Goal: Find contact information: Obtain details needed to contact an individual or organization

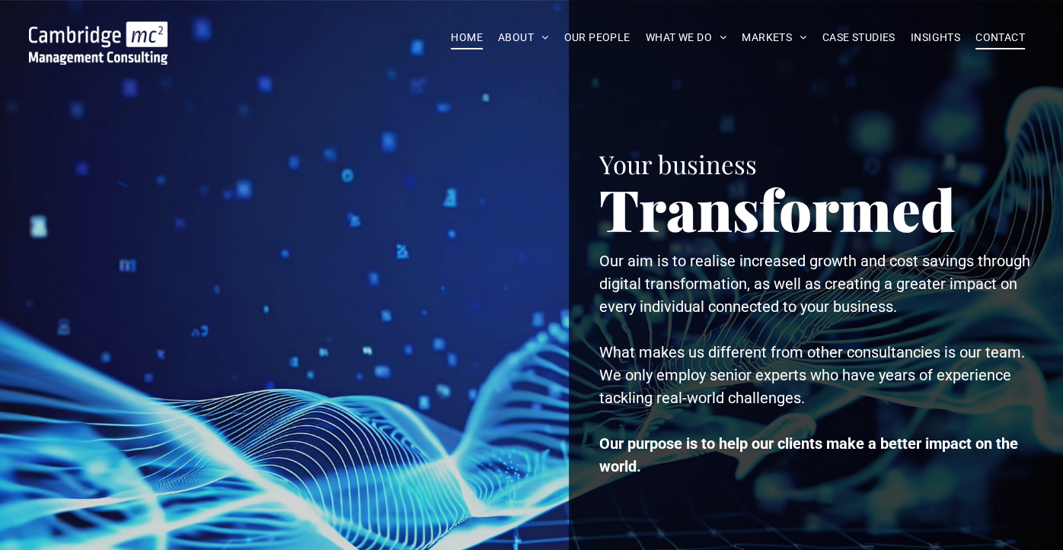
click at [1009, 35] on span "CONTACT" at bounding box center [999, 38] width 49 height 24
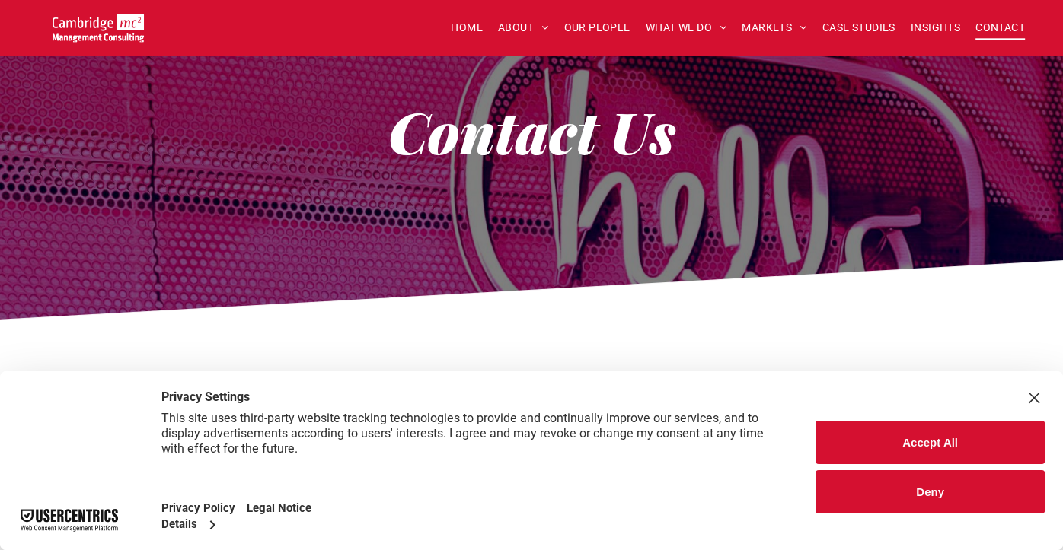
scroll to position [228, 0]
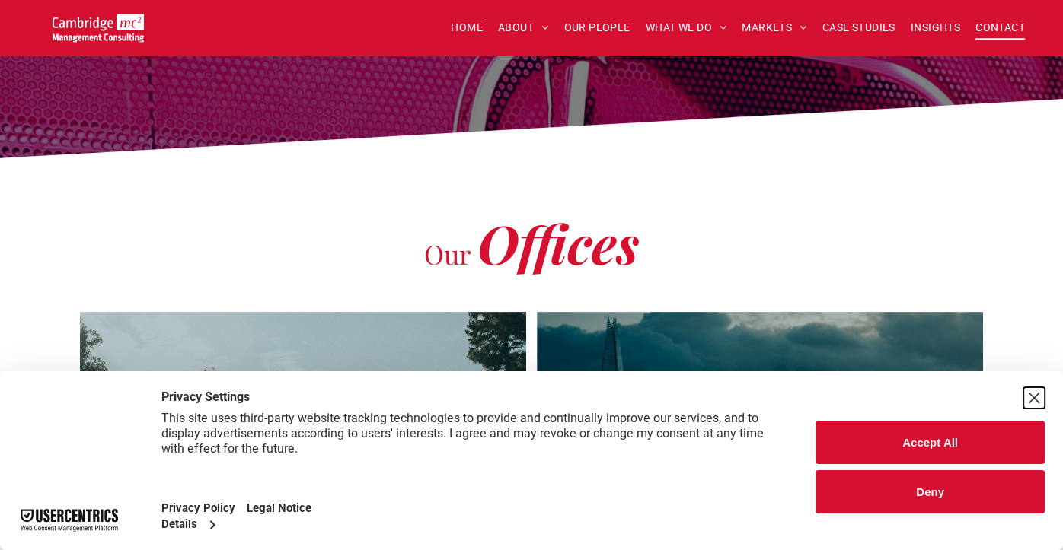
click at [1029, 395] on div "Close Layer" at bounding box center [1033, 397] width 21 height 21
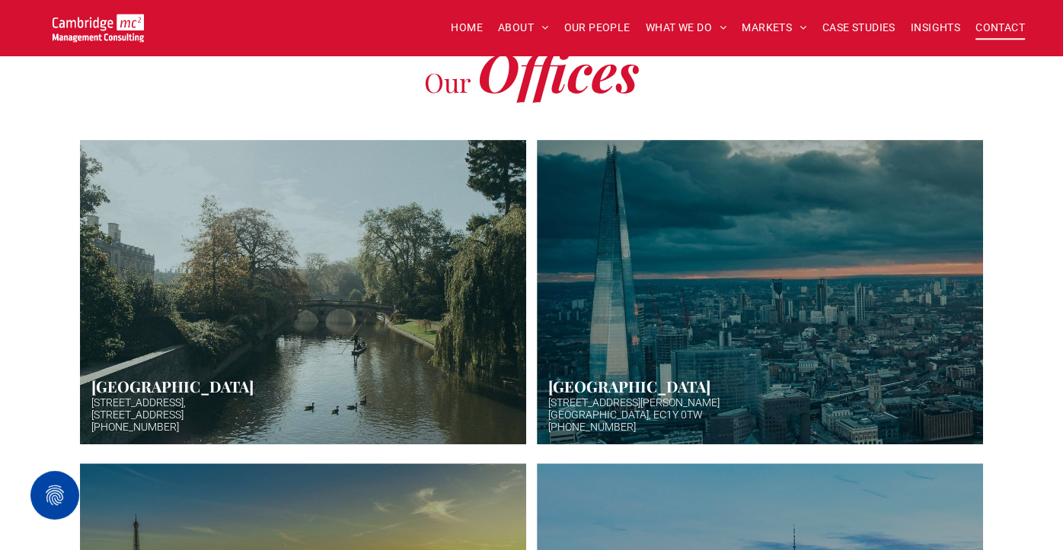
scroll to position [0, 0]
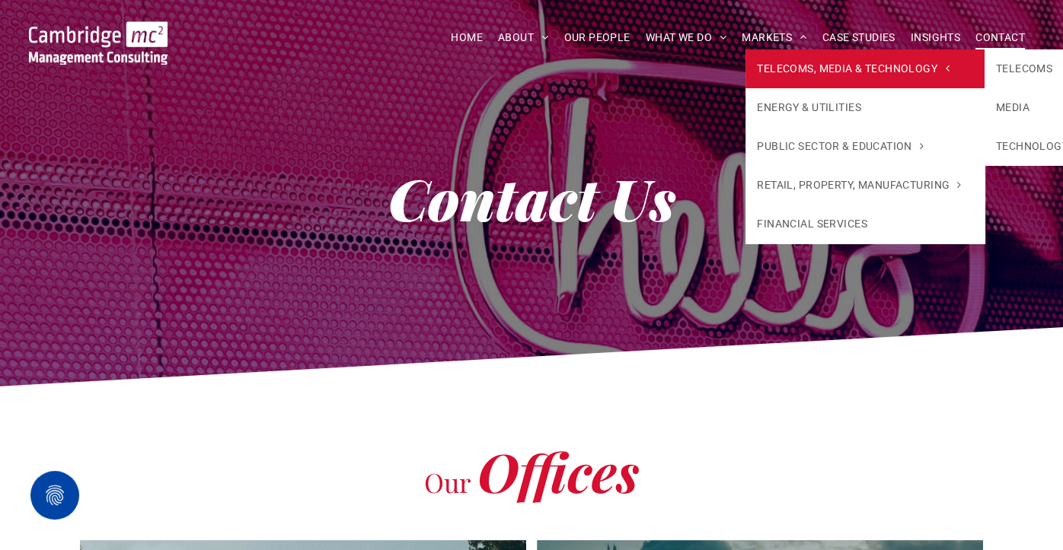
click at [818, 69] on span "TELECOMS, MEDIA & TECHNOLOGY" at bounding box center [853, 69] width 192 height 16
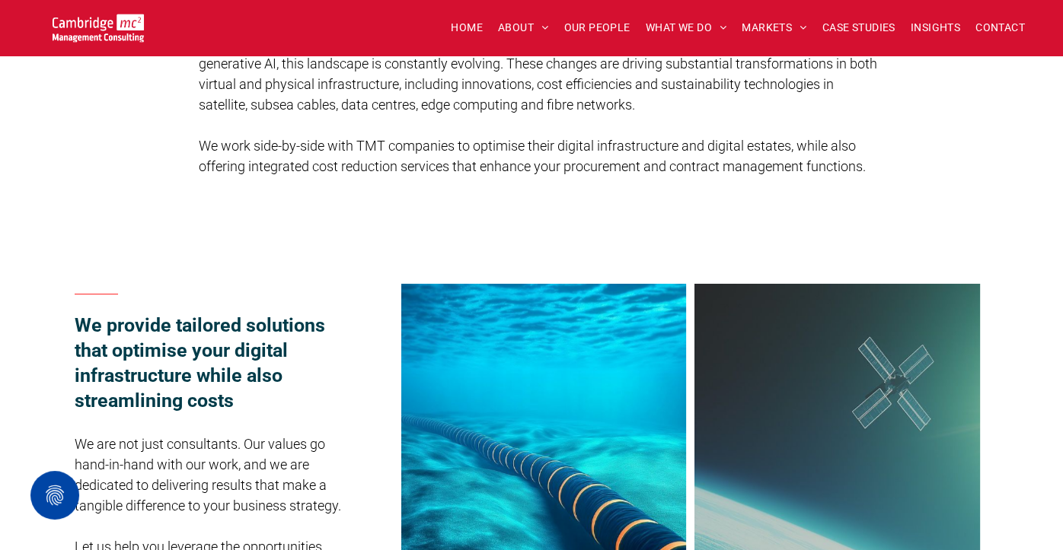
scroll to position [228, 0]
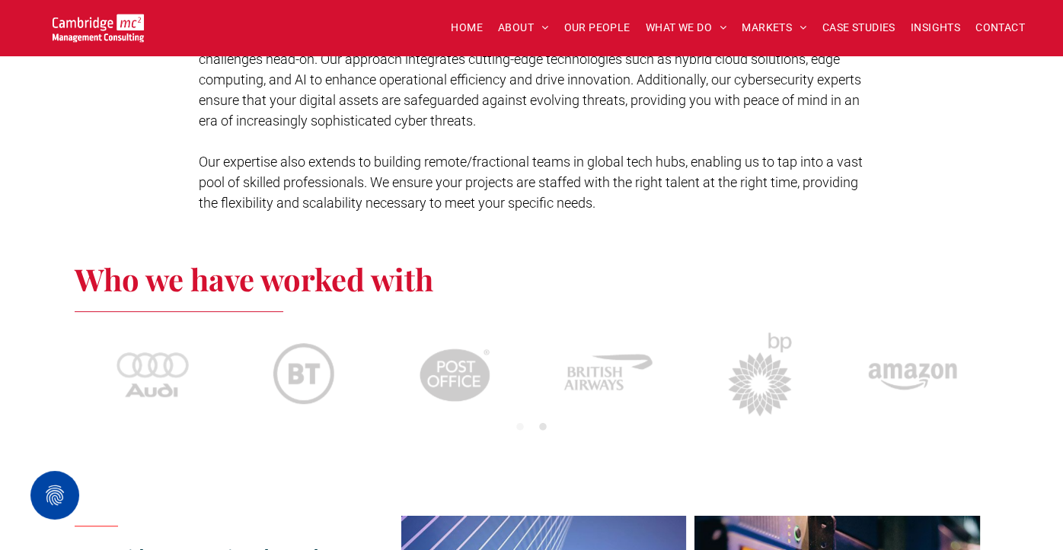
scroll to position [457, 0]
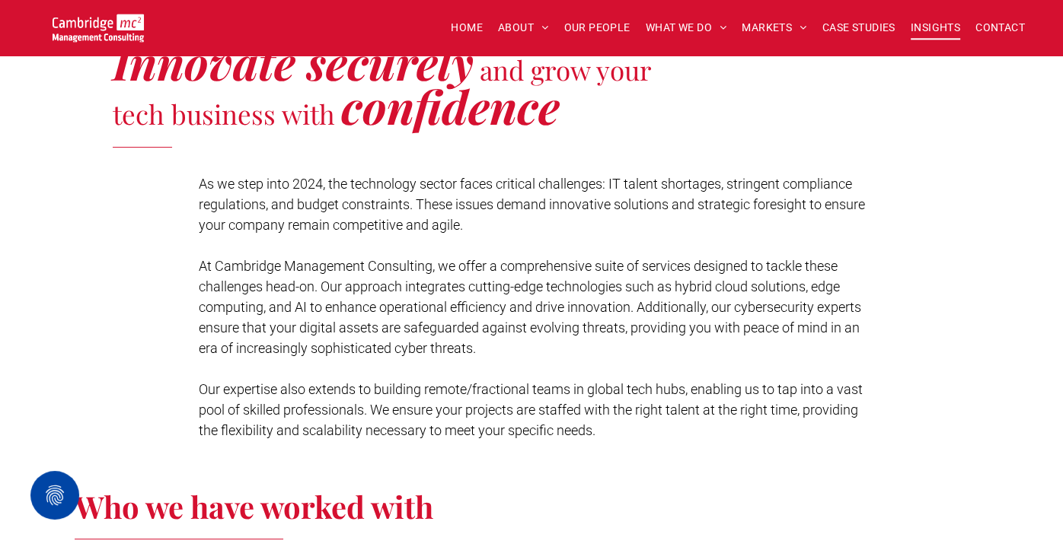
click at [939, 27] on span "INSIGHTS" at bounding box center [934, 28] width 49 height 24
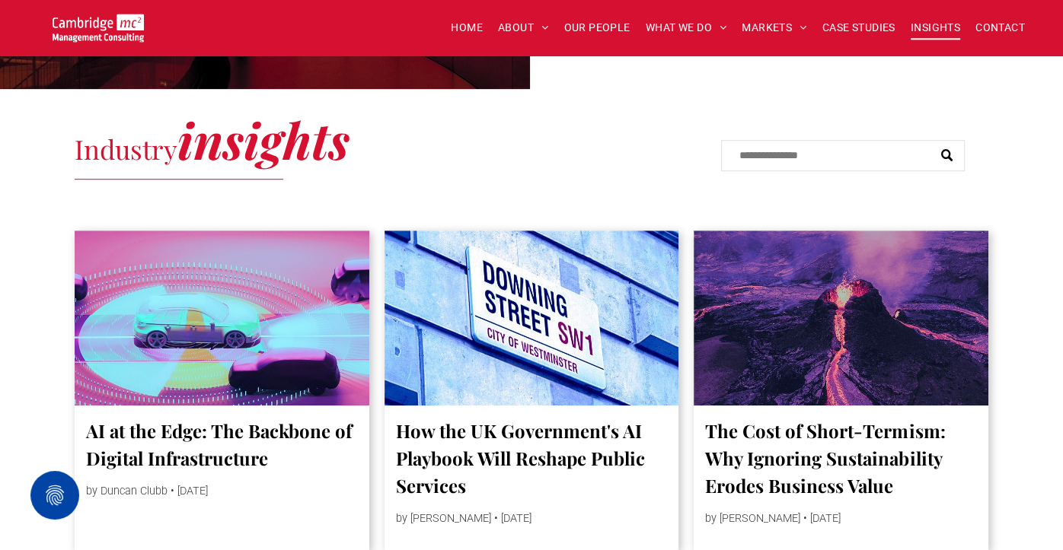
scroll to position [697, 0]
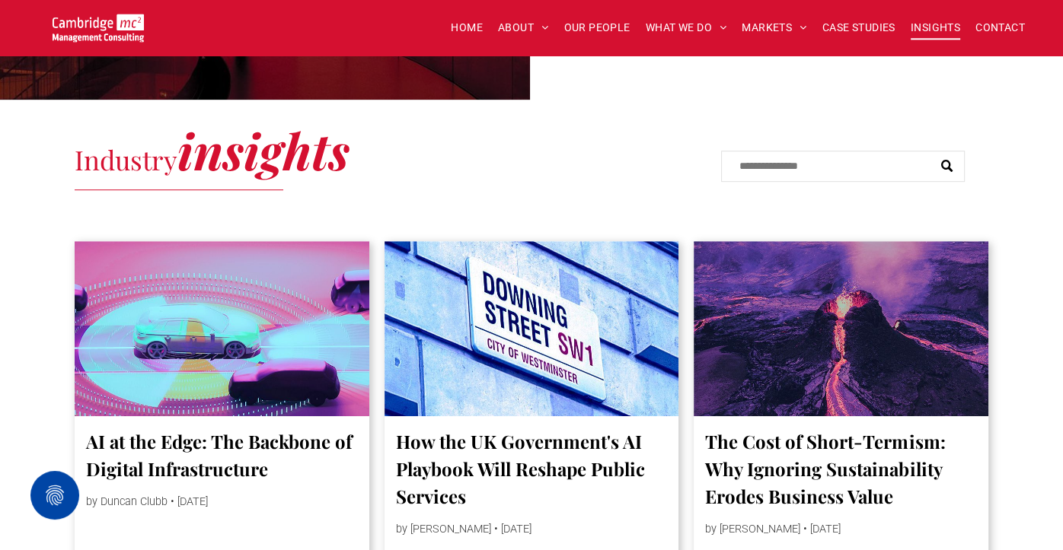
click at [786, 167] on input "Search" at bounding box center [843, 166] width 244 height 31
type input "**********"
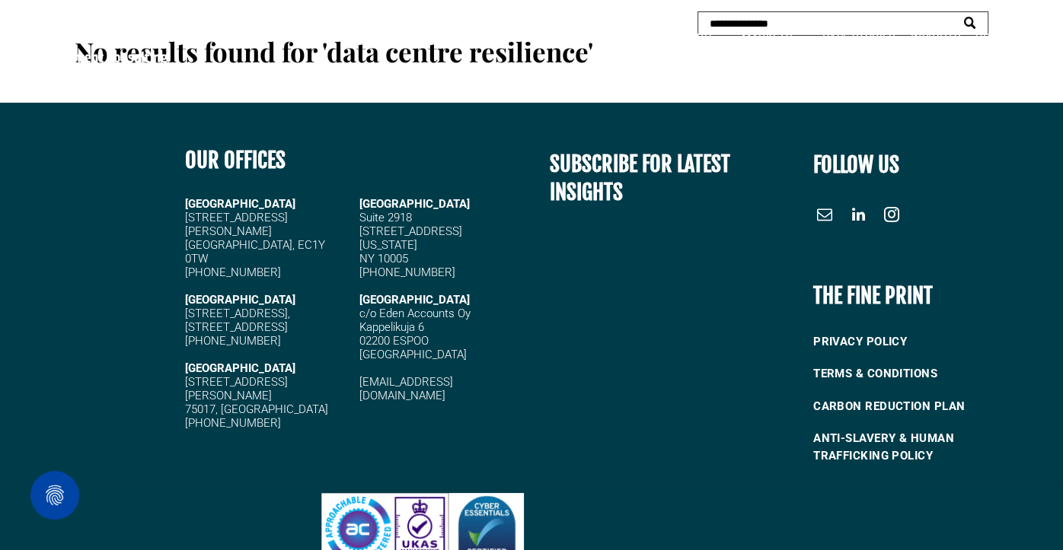
click at [764, 16] on div "HOME ABOUT ABOUT US CHARITY ARMED FORCES COVENANT CAREERS PRESS RELEASES OUR PE…" at bounding box center [618, 37] width 866 height 56
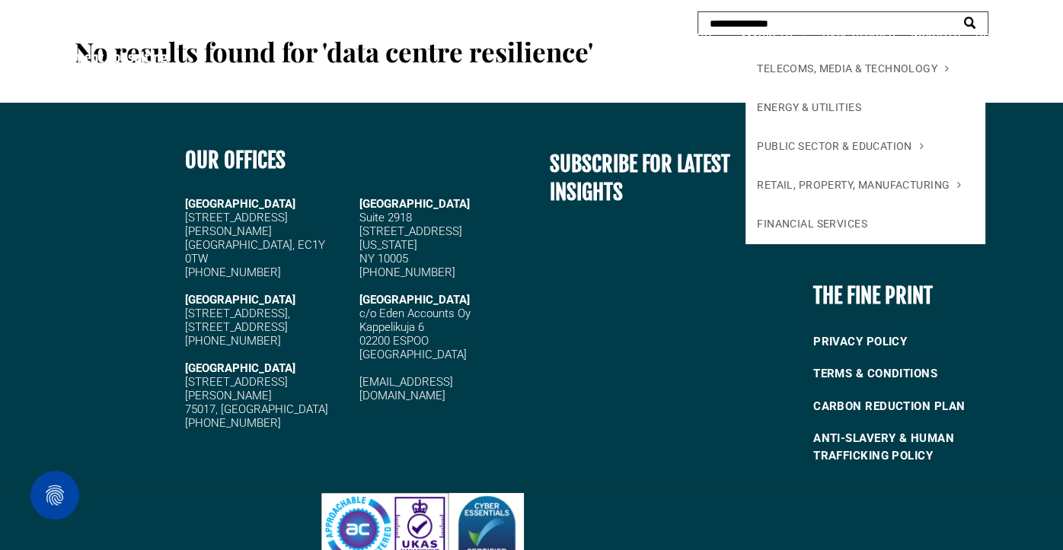
click at [766, 30] on span "MARKETS" at bounding box center [773, 38] width 65 height 24
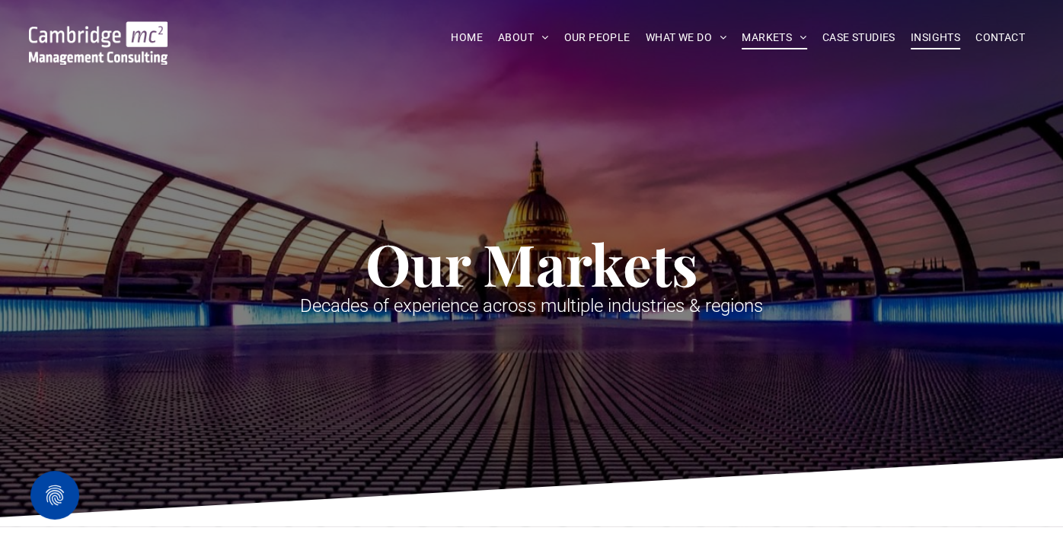
click at [929, 36] on span "INSIGHTS" at bounding box center [934, 38] width 49 height 24
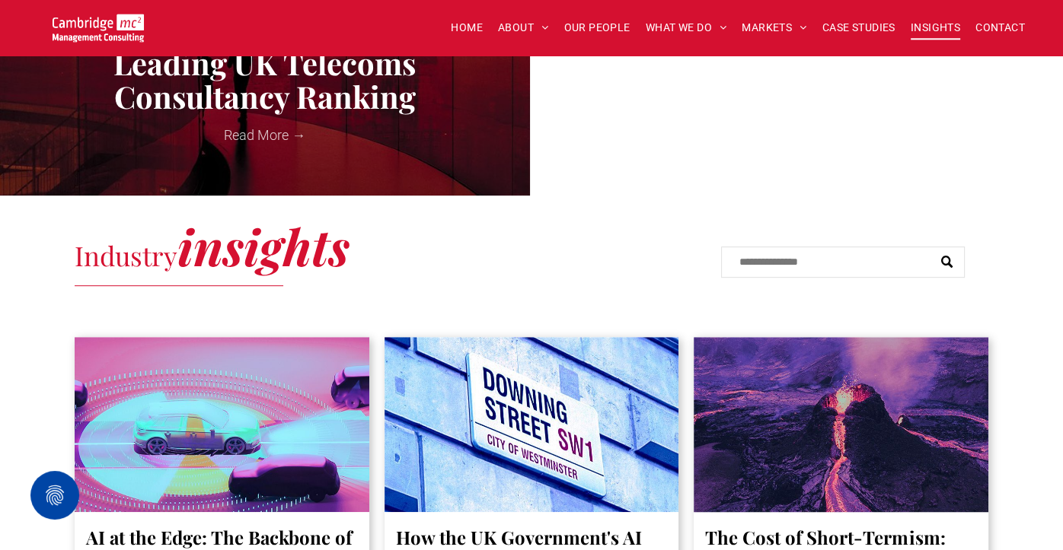
scroll to position [729, 0]
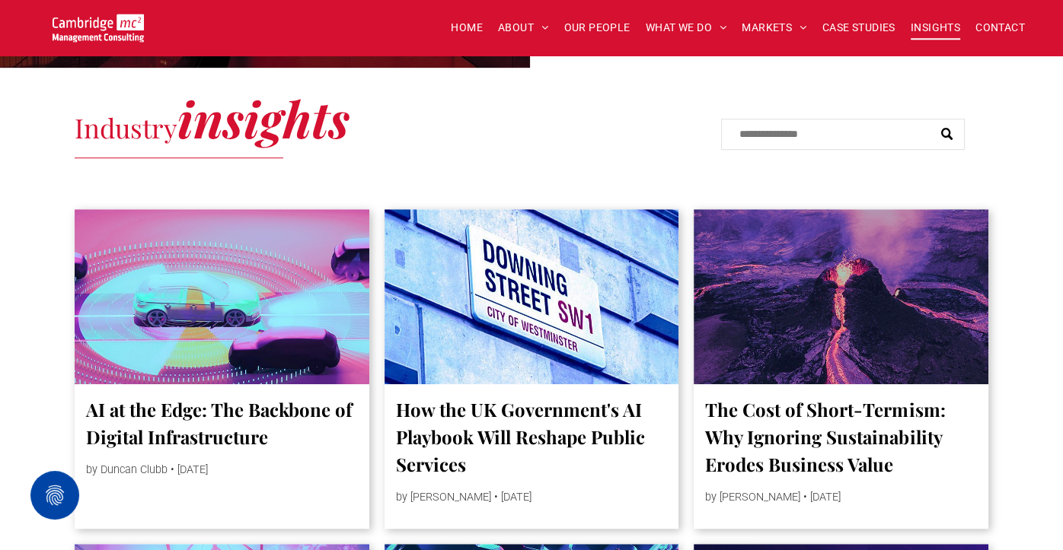
click at [802, 131] on input "Search" at bounding box center [843, 134] width 244 height 31
type input "**********"
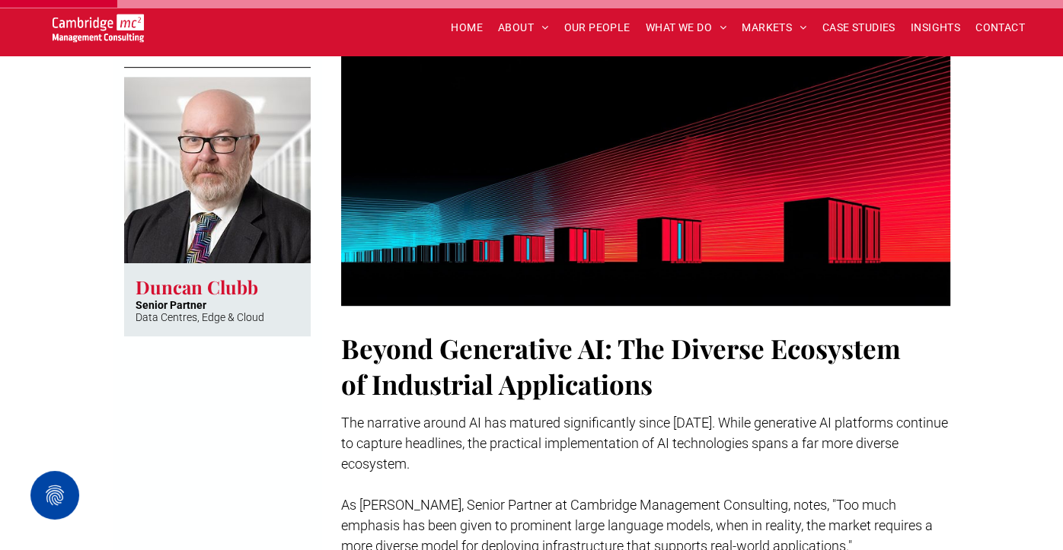
scroll to position [584, 0]
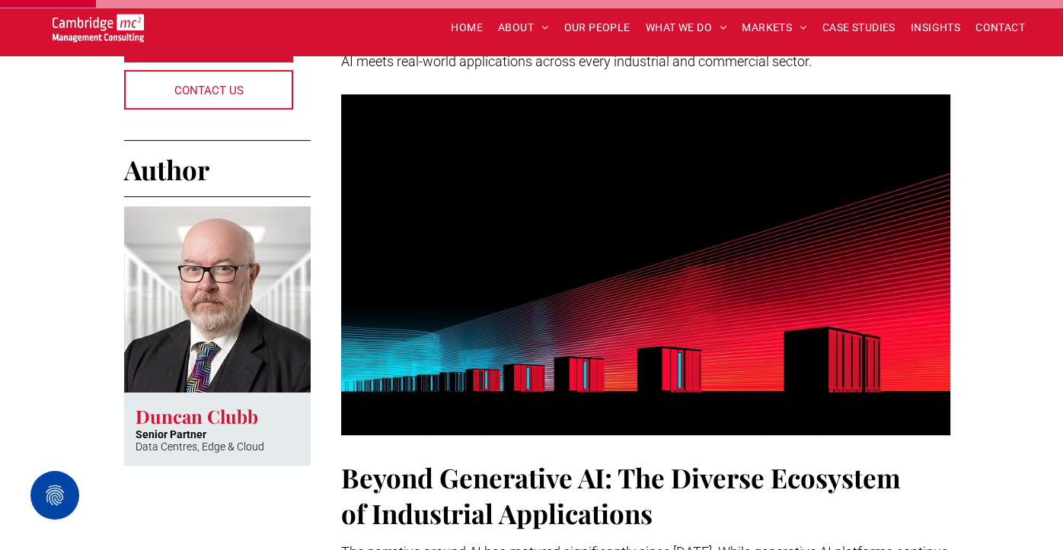
click at [171, 417] on h3 "Duncan Clubb" at bounding box center [197, 416] width 123 height 24
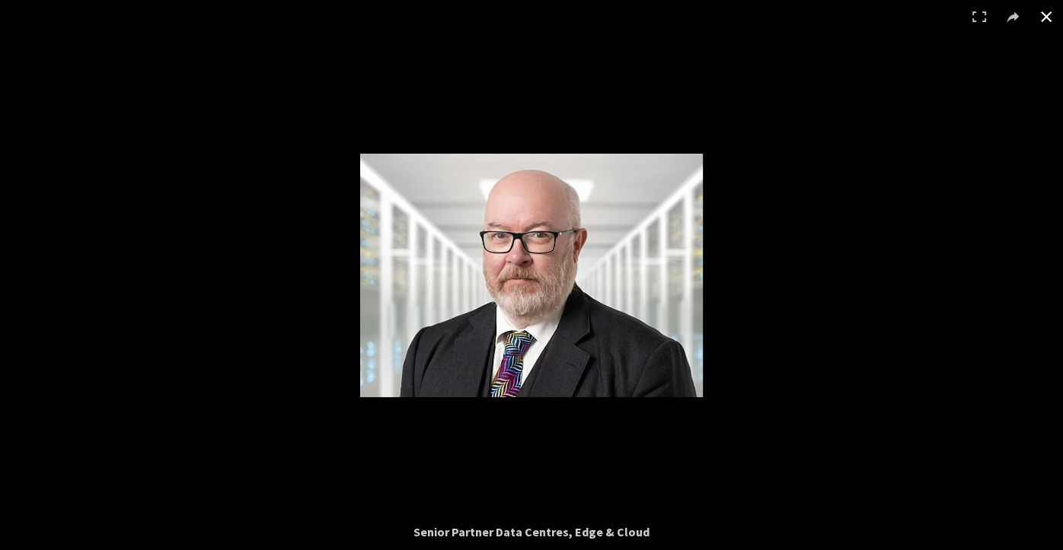
click at [1041, 11] on button at bounding box center [1045, 16] width 33 height 33
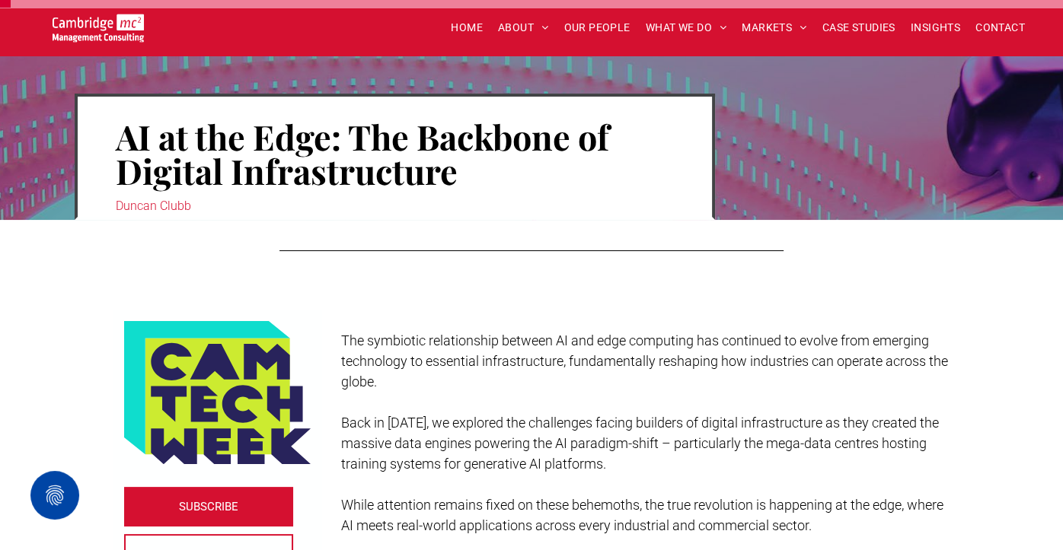
scroll to position [113, 0]
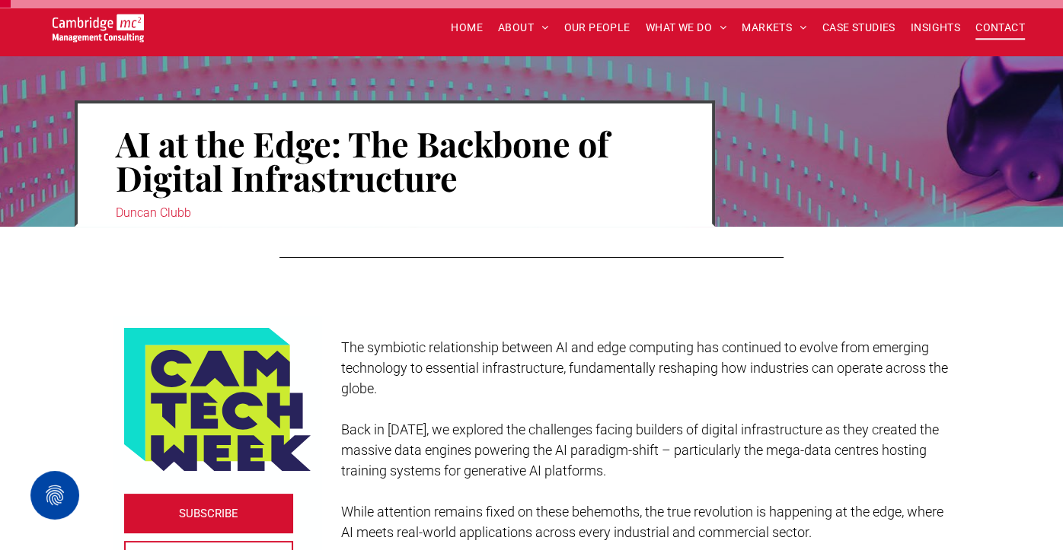
click at [996, 20] on span "CONTACT" at bounding box center [999, 28] width 49 height 24
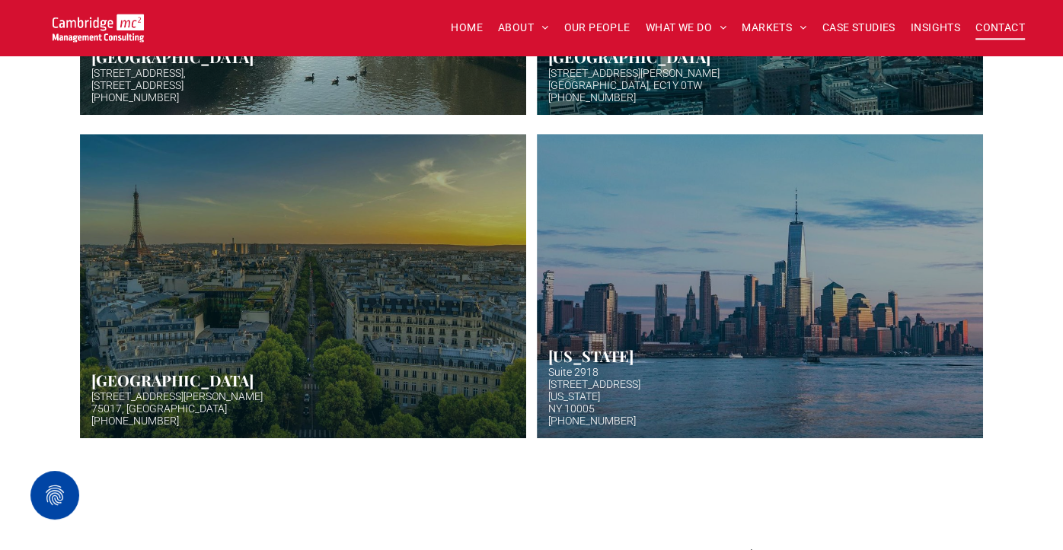
scroll to position [645, 0]
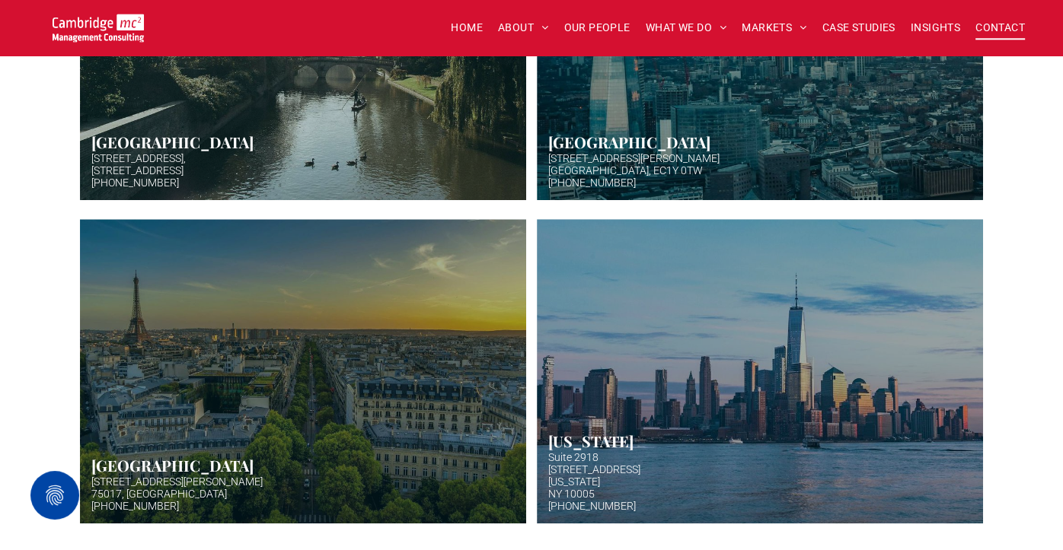
click at [857, 159] on link "Aerial photo of Tower Bridge, London. Thames snakes into distance. Hazy backgro…" at bounding box center [760, 48] width 446 height 304
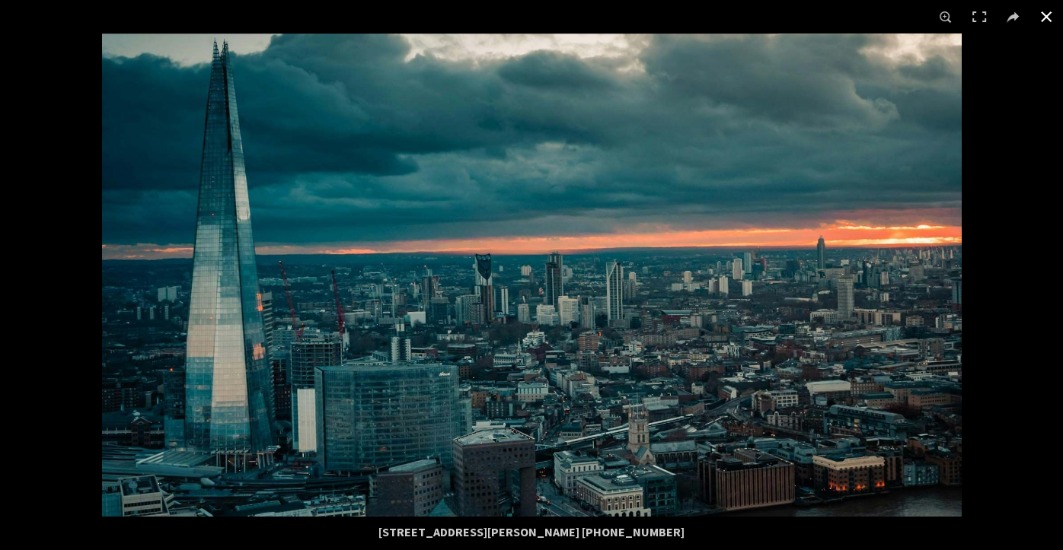
click at [1049, 16] on button at bounding box center [1045, 16] width 33 height 33
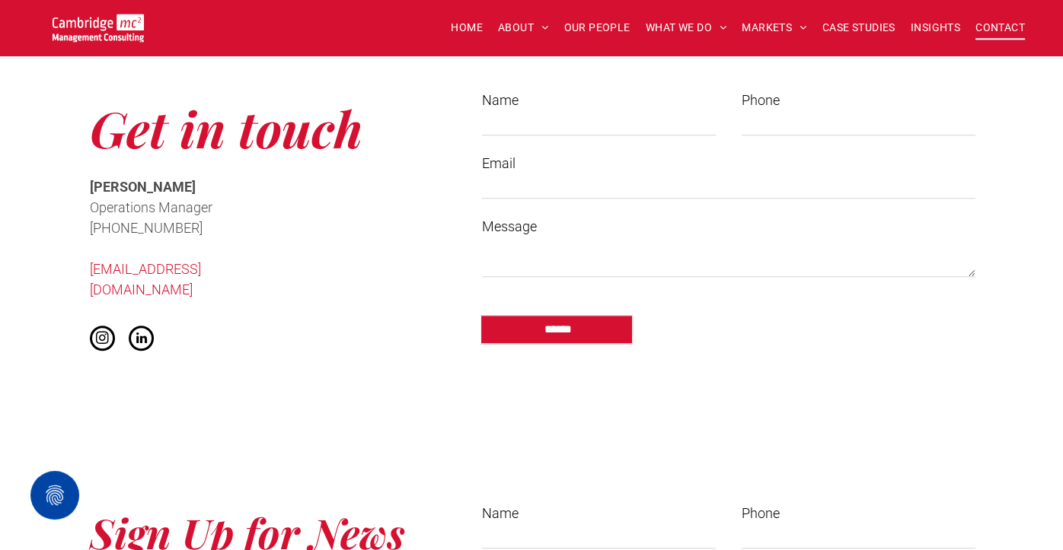
scroll to position [1186, 0]
